Goal: Task Accomplishment & Management: Manage account settings

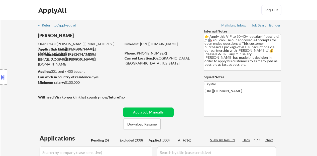
select select ""pending""
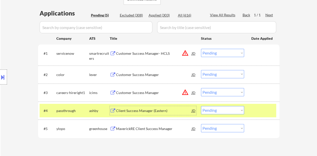
scroll to position [150, 0]
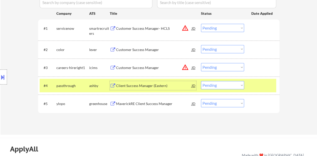
click at [222, 84] on select "Choose an option... Pending Applied Excluded (Questions) Excluded (Expired) Exc…" at bounding box center [222, 85] width 43 height 8
click at [201, 81] on select "Choose an option... Pending Applied Excluded (Questions) Excluded (Expired) Exc…" at bounding box center [222, 85] width 43 height 8
select select ""pending""
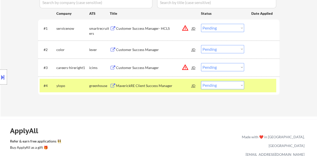
click at [255, 82] on div at bounding box center [262, 85] width 22 height 9
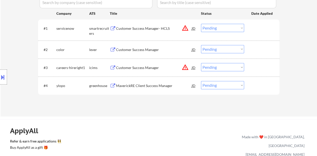
click at [148, 48] on div "Customer Success Manager" at bounding box center [154, 49] width 76 height 5
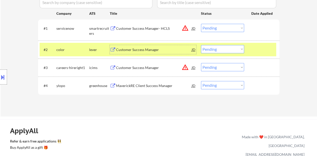
click at [221, 53] on select "Choose an option... Pending Applied Excluded (Questions) Excluded (Expired) Exc…" at bounding box center [222, 49] width 43 height 8
click at [201, 45] on select "Choose an option... Pending Applied Excluded (Questions) Excluded (Expired) Exc…" at bounding box center [222, 49] width 43 height 8
select select ""pending""
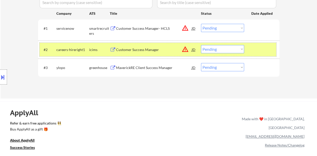
click at [257, 51] on div at bounding box center [262, 49] width 22 height 9
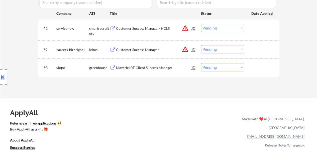
click at [157, 68] on div "MaverickRE Client Success Manager" at bounding box center [154, 67] width 76 height 5
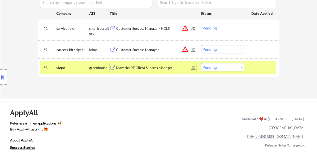
click at [210, 68] on select "Choose an option... Pending Applied Excluded (Questions) Excluded (Expired) Exc…" at bounding box center [222, 67] width 43 height 8
select select ""applied""
click at [201, 63] on select "Choose an option... Pending Applied Excluded (Questions) Excluded (Expired) Exc…" at bounding box center [222, 67] width 43 height 8
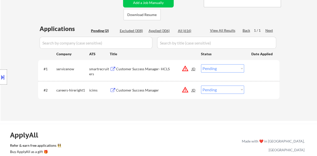
scroll to position [75, 0]
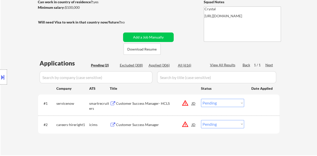
click at [136, 103] on div "Customer Success Manager- HCLS" at bounding box center [154, 103] width 76 height 5
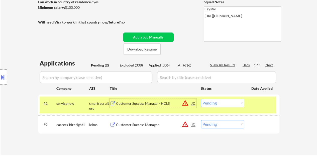
click at [228, 105] on select "Choose an option... Pending Applied Excluded (Questions) Excluded (Expired) Exc…" at bounding box center [222, 103] width 43 height 8
click at [201, 99] on select "Choose an option... Pending Applied Excluded (Questions) Excluded (Expired) Exc…" at bounding box center [222, 103] width 43 height 8
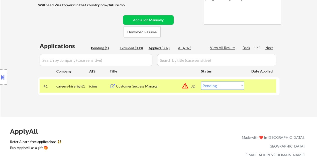
scroll to position [100, 0]
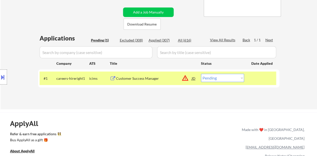
click at [145, 78] on div "Customer Success Manager" at bounding box center [154, 78] width 76 height 5
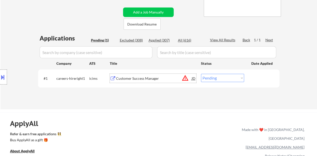
click at [234, 79] on select "Choose an option... Pending Applied Excluded (Questions) Excluded (Expired) Exc…" at bounding box center [222, 78] width 43 height 8
select select ""excluded__bad_match_""
click at [201, 74] on select "Choose an option... Pending Applied Excluded (Questions) Excluded (Expired) Exc…" at bounding box center [222, 78] width 43 height 8
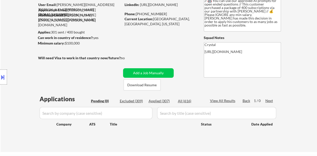
scroll to position [50, 0]
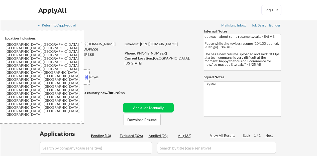
select select ""pending""
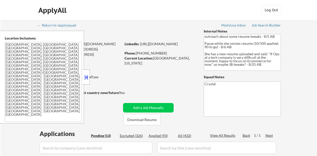
select select ""pending""
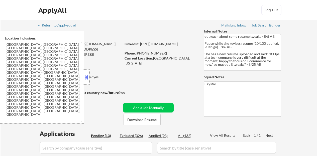
select select ""pending""
click at [86, 75] on button at bounding box center [86, 78] width 6 height 8
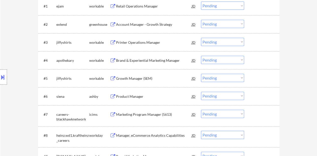
scroll to position [175, 0]
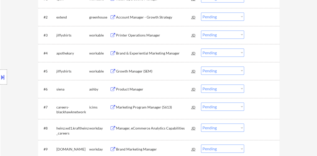
click at [127, 88] on div "Product Manager" at bounding box center [154, 89] width 76 height 5
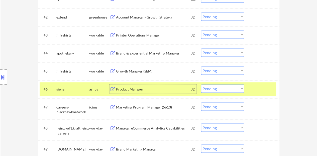
click at [216, 88] on select "Choose an option... Pending Applied Excluded (Questions) Excluded (Expired) Exc…" at bounding box center [222, 89] width 43 height 8
click at [201, 85] on select "Choose an option... Pending Applied Excluded (Questions) Excluded (Expired) Exc…" at bounding box center [222, 89] width 43 height 8
select select ""pending""
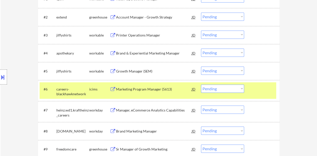
click at [260, 87] on div at bounding box center [262, 89] width 22 height 9
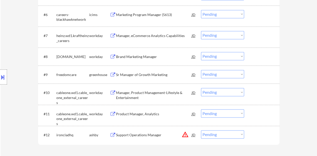
scroll to position [251, 0]
click at [157, 76] on div "Sr Manager of Growth Marketing" at bounding box center [154, 74] width 76 height 5
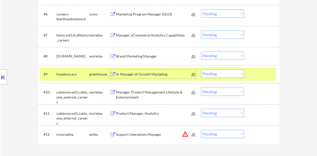
click at [212, 74] on select "Choose an option... Pending Applied Excluded (Questions) Excluded (Expired) Exc…" at bounding box center [222, 74] width 43 height 8
click at [201, 70] on select "Choose an option... Pending Applied Excluded (Questions) Excluded (Expired) Exc…" at bounding box center [222, 74] width 43 height 8
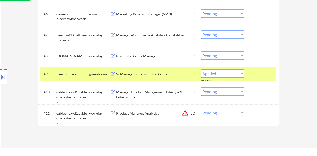
select select ""pending""
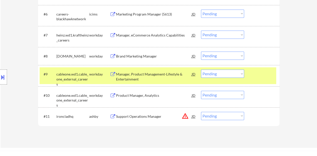
click at [256, 82] on div "#9 cableone.wd1.cable_one_external_careers workday Manager, Product Management-…" at bounding box center [158, 75] width 237 height 17
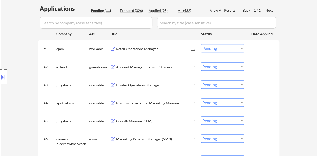
scroll to position [100, 0]
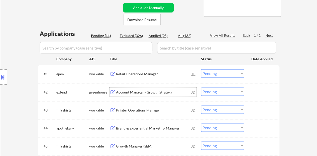
click at [144, 89] on div "Account Manager - Growth Strategy" at bounding box center [154, 92] width 76 height 9
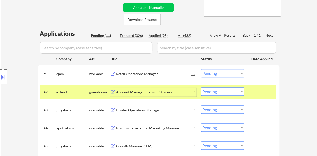
click at [231, 95] on select "Choose an option... Pending Applied Excluded (Questions) Excluded (Expired) Exc…" at bounding box center [222, 92] width 43 height 8
click at [201, 88] on select "Choose an option... Pending Applied Excluded (Questions) Excluded (Expired) Exc…" at bounding box center [222, 92] width 43 height 8
select select ""pending""
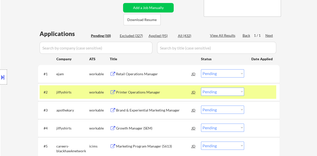
click at [261, 87] on div "#2 jiffyshirts workable Printer Operations Manager JD Choose an option... Pendi…" at bounding box center [158, 92] width 237 height 14
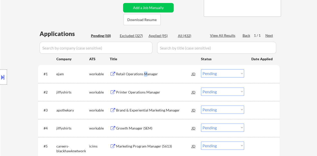
click at [145, 73] on div "Retail Operations Manager" at bounding box center [154, 74] width 76 height 5
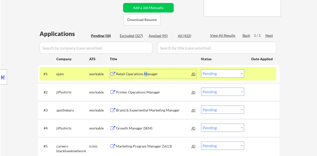
click at [226, 74] on select "Choose an option... Pending Applied Excluded (Questions) Excluded (Expired) Exc…" at bounding box center [222, 73] width 43 height 8
click at [201, 69] on select "Choose an option... Pending Applied Excluded (Questions) Excluded (Expired) Exc…" at bounding box center [222, 73] width 43 height 8
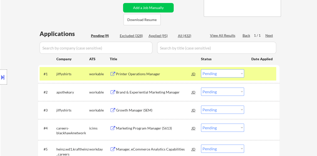
scroll to position [125, 0]
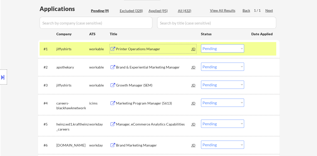
click at [127, 48] on div "Printer Operations Manager" at bounding box center [154, 49] width 76 height 5
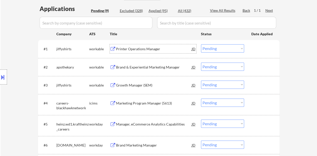
click at [251, 49] on div at bounding box center [262, 48] width 22 height 9
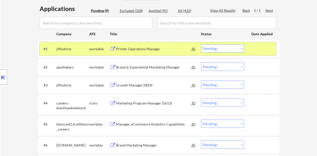
click at [220, 50] on select "Choose an option... Pending Applied Excluded (Questions) Excluded (Expired) Exc…" at bounding box center [222, 48] width 43 height 8
click at [201, 44] on select "Choose an option... Pending Applied Excluded (Questions) Excluded (Expired) Exc…" at bounding box center [222, 48] width 43 height 8
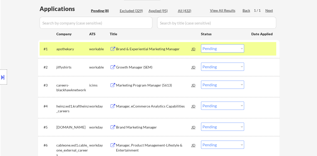
click at [163, 48] on div "Brand & Experiential Marketing Manager" at bounding box center [154, 49] width 76 height 5
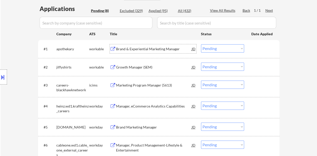
click at [257, 48] on div at bounding box center [262, 48] width 22 height 9
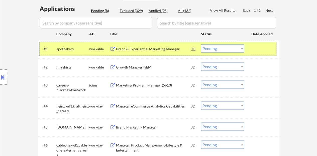
click at [210, 52] on select "Choose an option... Pending Applied Excluded (Questions) Excluded (Expired) Exc…" at bounding box center [222, 48] width 43 height 8
click at [215, 50] on select "Choose an option... Pending Applied Excluded (Questions) Excluded (Expired) Exc…" at bounding box center [222, 48] width 43 height 8
click at [201, 44] on select "Choose an option... Pending Applied Excluded (Questions) Excluded (Expired) Exc…" at bounding box center [222, 48] width 43 height 8
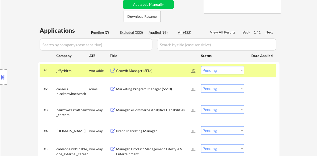
scroll to position [100, 0]
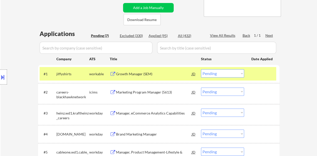
click at [144, 75] on div "Growth Manager (SEM)" at bounding box center [154, 74] width 76 height 5
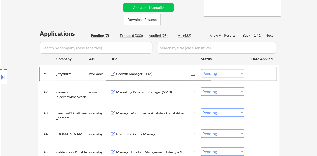
click at [253, 70] on div at bounding box center [262, 73] width 22 height 9
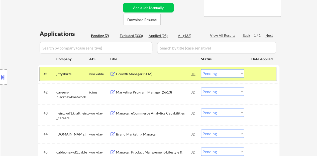
click at [223, 72] on select "Choose an option... Pending Applied Excluded (Questions) Excluded (Expired) Exc…" at bounding box center [222, 73] width 43 height 8
click at [201, 69] on select "Choose an option... Pending Applied Excluded (Questions) Excluded (Expired) Exc…" at bounding box center [222, 73] width 43 height 8
select select ""pending""
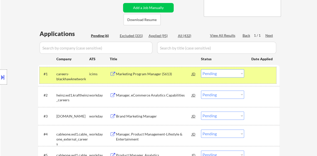
click at [272, 78] on div at bounding box center [262, 73] width 22 height 9
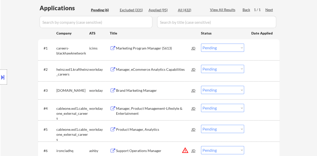
scroll to position [150, 0]
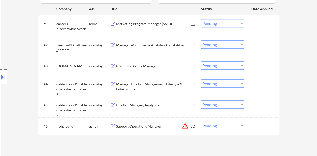
click at [131, 68] on div "Brand Marketing Manager" at bounding box center [154, 66] width 76 height 5
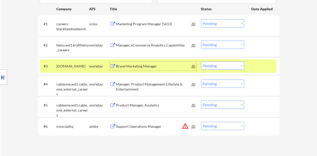
click at [220, 68] on select "Choose an option... Pending Applied Excluded (Questions) Excluded (Expired) Exc…" at bounding box center [222, 66] width 43 height 8
click at [201, 62] on select "Choose an option... Pending Applied Excluded (Questions) Excluded (Expired) Exc…" at bounding box center [222, 66] width 43 height 8
select select ""pending""
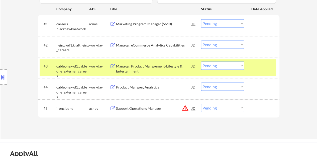
click at [257, 63] on div at bounding box center [262, 66] width 22 height 9
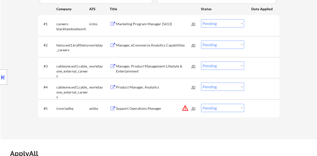
click at [150, 112] on div "Support Operations Manager" at bounding box center [154, 108] width 76 height 9
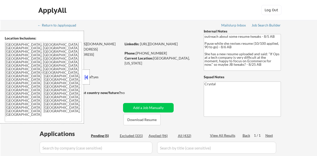
select select ""pending""
click at [86, 78] on button at bounding box center [86, 78] width 6 height 8
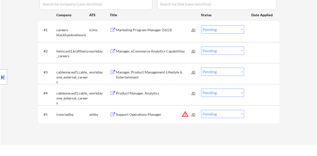
scroll to position [150, 0]
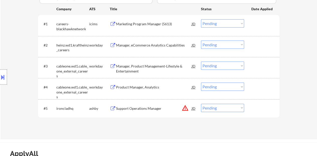
click at [243, 112] on div "#5 ironcladhq ashby Support Operations Manager JD warning_amber Choose an optio…" at bounding box center [158, 109] width 237 height 14
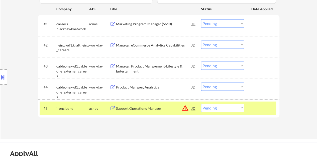
click at [239, 108] on select "Choose an option... Pending Applied Excluded (Questions) Excluded (Expired) Exc…" at bounding box center [222, 108] width 43 height 8
select select ""excluded__bad_match_""
click at [201, 104] on select "Choose an option... Pending Applied Excluded (Questions) Excluded (Expired) Exc…" at bounding box center [222, 108] width 43 height 8
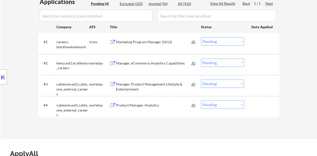
scroll to position [125, 0]
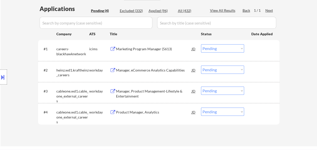
click at [151, 74] on div "Manager, eCommerce Analytics Capabilities" at bounding box center [154, 70] width 76 height 9
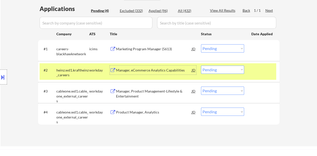
click at [225, 67] on select "Choose an option... Pending Applied Excluded (Questions) Excluded (Expired) Exc…" at bounding box center [222, 70] width 43 height 8
click at [201, 66] on select "Choose an option... Pending Applied Excluded (Questions) Excluded (Expired) Exc…" at bounding box center [222, 70] width 43 height 8
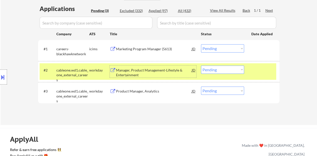
click at [159, 71] on div "Manager, Product Management-Lifestyle & Entertainment" at bounding box center [154, 73] width 76 height 10
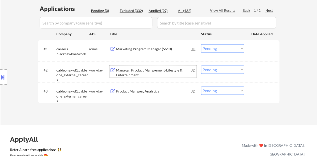
click at [270, 72] on div at bounding box center [262, 70] width 22 height 9
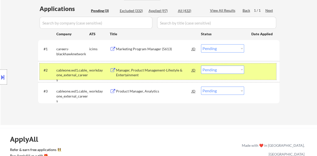
drag, startPoint x: 218, startPoint y: 71, endPoint x: 218, endPoint y: 73, distance: 2.6
click at [218, 71] on select "Choose an option... Pending Applied Excluded (Questions) Excluded (Expired) Exc…" at bounding box center [222, 70] width 43 height 8
click at [201, 66] on select "Choose an option... Pending Applied Excluded (Questions) Excluded (Expired) Exc…" at bounding box center [222, 70] width 43 height 8
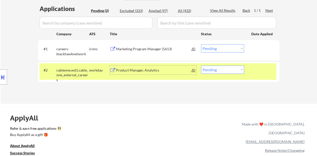
click at [146, 66] on div "Product Manager, Analytics" at bounding box center [154, 70] width 76 height 9
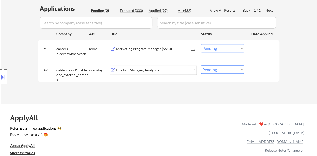
click at [263, 67] on div at bounding box center [262, 70] width 22 height 9
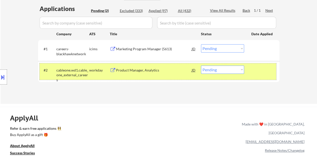
click at [216, 74] on div "#2 cableone.wd1.cable_one_external_careers workday Product Manager, Analytics J…" at bounding box center [158, 71] width 237 height 17
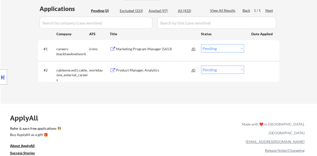
click at [216, 71] on select "Choose an option... Pending Applied Excluded (Questions) Excluded (Expired) Exc…" at bounding box center [222, 70] width 43 height 8
select select ""excluded__bad_match_""
click at [201, 66] on select "Choose an option... Pending Applied Excluded (Questions) Excluded (Expired) Exc…" at bounding box center [222, 70] width 43 height 8
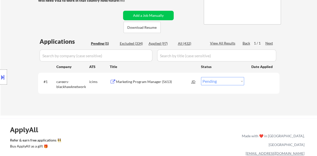
scroll to position [100, 0]
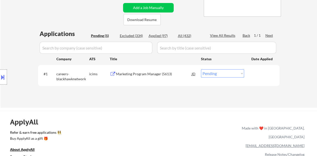
click at [151, 77] on div "Marketing Program Manager (5613)" at bounding box center [154, 73] width 76 height 9
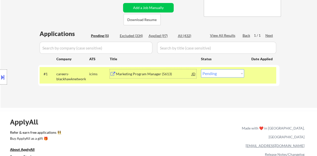
click at [231, 75] on select "Choose an option... Pending Applied Excluded (Questions) Excluded (Expired) Exc…" at bounding box center [222, 73] width 43 height 8
select select ""excluded""
click at [201, 69] on select "Choose an option... Pending Applied Excluded (Questions) Excluded (Expired) Exc…" at bounding box center [222, 73] width 43 height 8
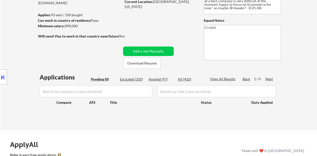
scroll to position [50, 0]
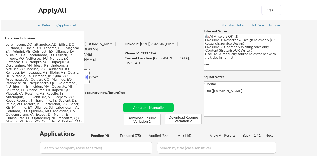
select select ""pending""
click at [87, 76] on button at bounding box center [86, 78] width 6 height 8
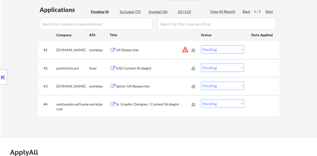
scroll to position [125, 0]
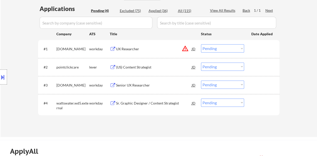
click at [133, 68] on div "(US) Content Strategist" at bounding box center [154, 67] width 76 height 5
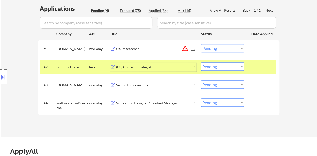
click at [221, 70] on select "Choose an option... Pending Applied Excluded (Questions) Excluded (Expired) Exc…" at bounding box center [222, 67] width 43 height 8
click at [201, 63] on select "Choose an option... Pending Applied Excluded (Questions) Excluded (Expired) Exc…" at bounding box center [222, 67] width 43 height 8
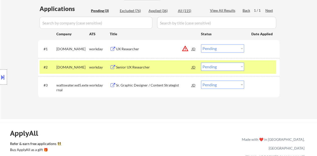
click at [156, 69] on div "Senior UX Researcher" at bounding box center [154, 67] width 76 height 5
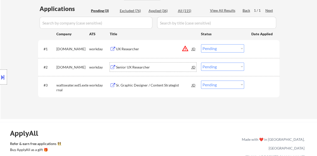
click at [256, 61] on div "#2 [DOMAIN_NAME] workday Senior UX Researcher JD Choose an option... Pending Ap…" at bounding box center [158, 67] width 237 height 14
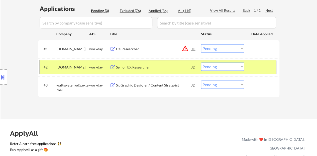
click at [215, 64] on select "Choose an option... Pending Applied Excluded (Questions) Excluded (Expired) Exc…" at bounding box center [222, 67] width 43 height 8
click at [201, 63] on select "Choose an option... Pending Applied Excluded (Questions) Excluded (Expired) Exc…" at bounding box center [222, 67] width 43 height 8
select select ""pending""
